Goal: Task Accomplishment & Management: Use online tool/utility

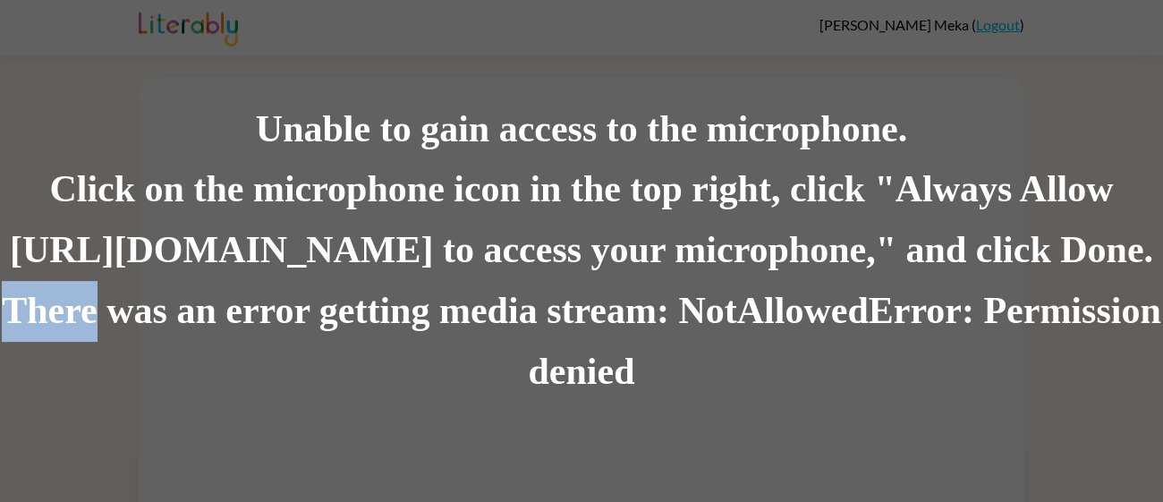
click at [2, 326] on div "There was an error getting media stream: NotAllowedError: Permission denied" at bounding box center [581, 342] width 1163 height 122
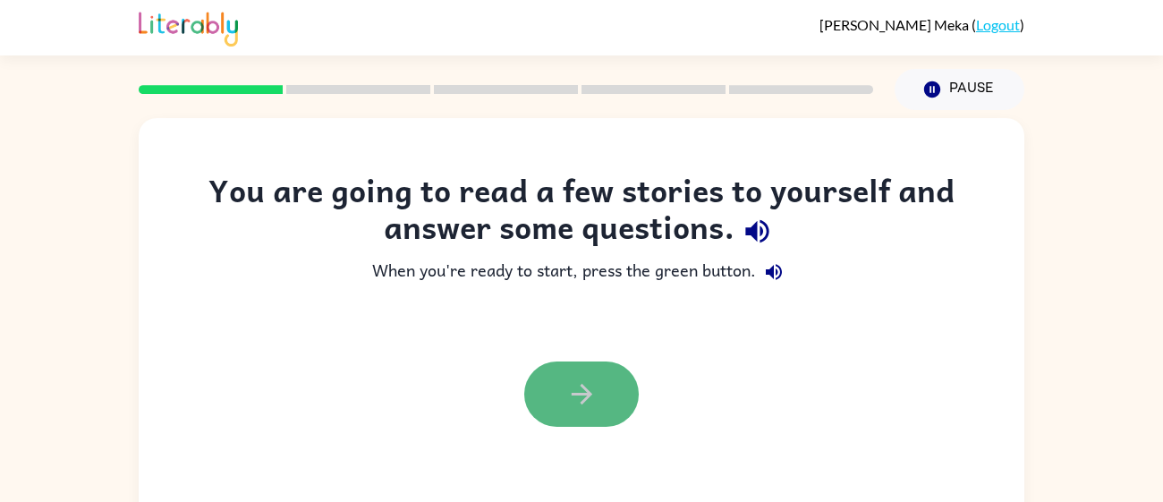
click at [595, 370] on button "button" at bounding box center [581, 393] width 114 height 65
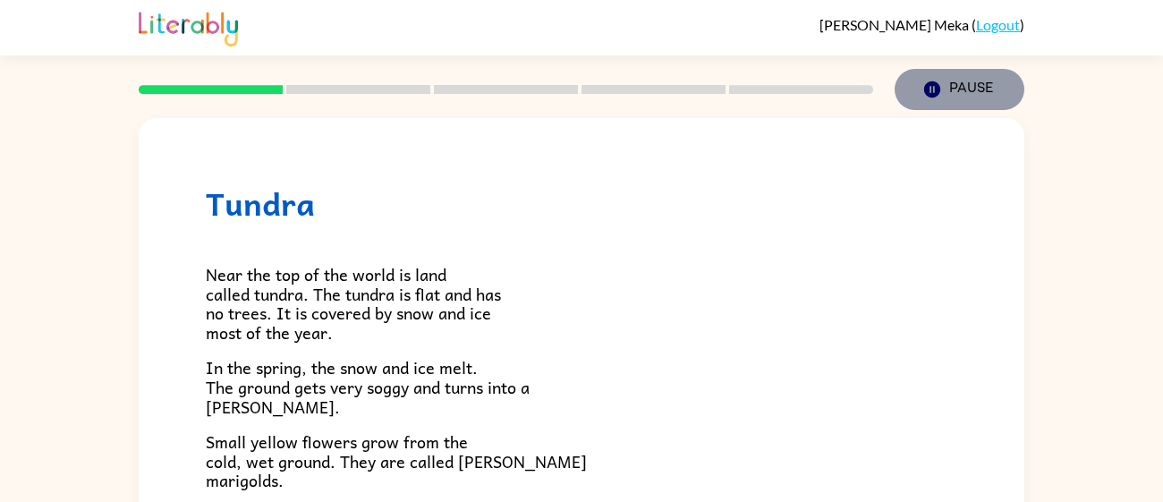
click at [946, 81] on button "Pause Pause" at bounding box center [959, 89] width 130 height 41
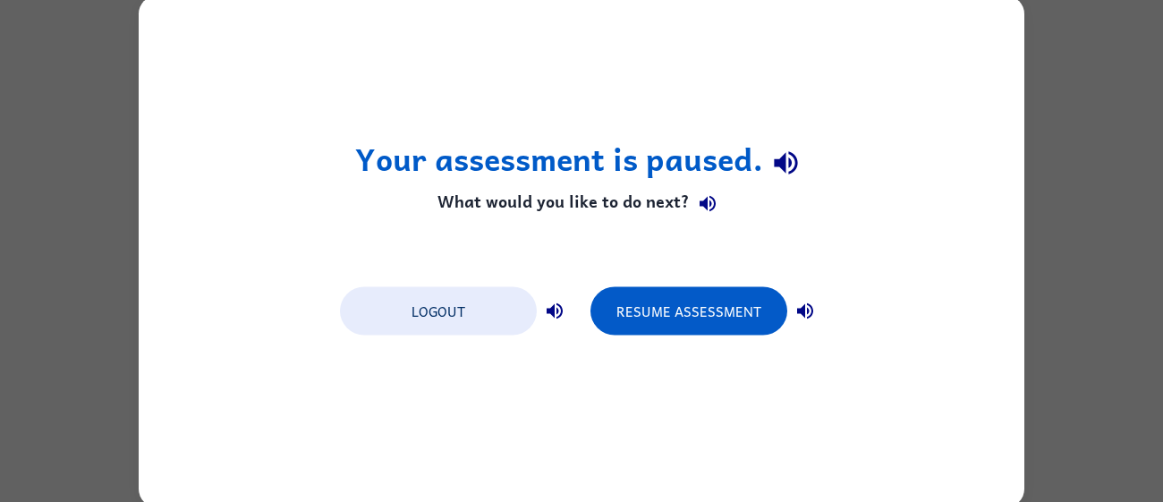
click at [516, 162] on h1 "Your assessment is paused." at bounding box center [581, 163] width 453 height 46
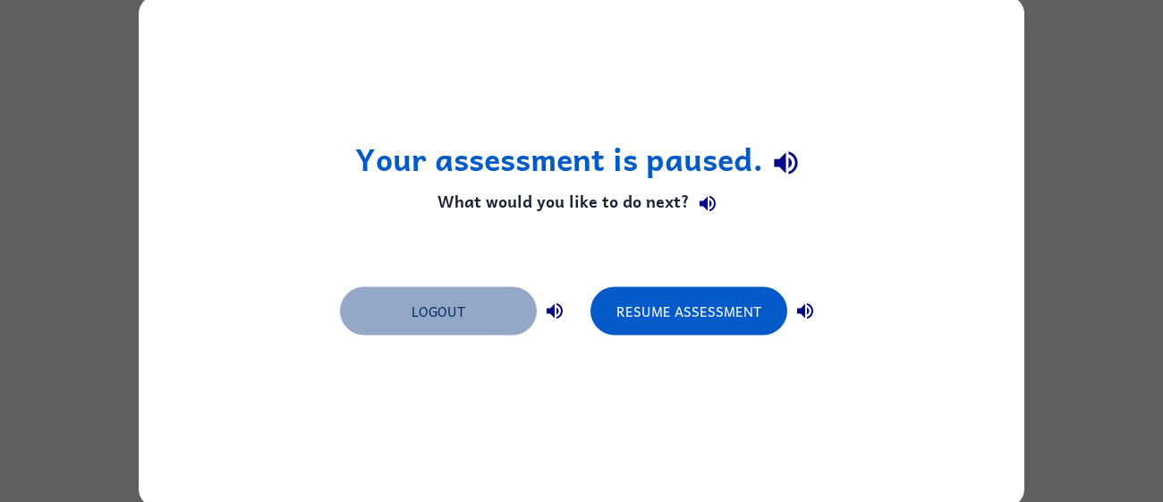
click at [450, 293] on button "Logout" at bounding box center [438, 310] width 197 height 48
